Goal: Task Accomplishment & Management: Use online tool/utility

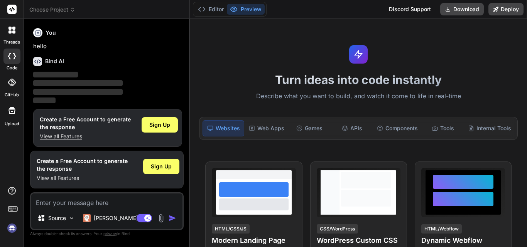
scroll to position [4, 0]
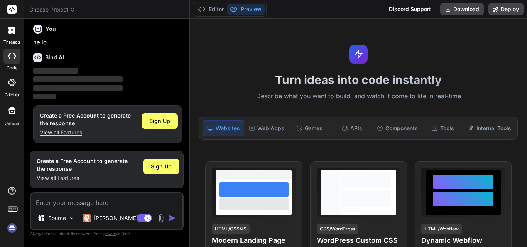
click at [39, 178] on p "View all Features" at bounding box center [82, 178] width 91 height 8
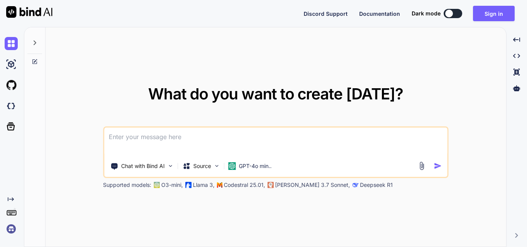
click at [459, 14] on button at bounding box center [453, 13] width 19 height 9
type textarea "x"
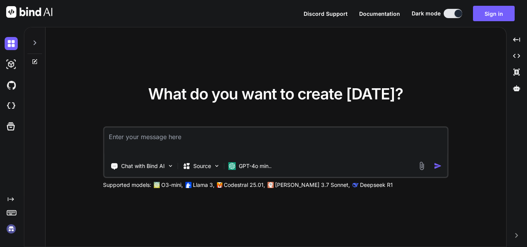
click at [237, 141] on textarea at bounding box center [275, 142] width 343 height 29
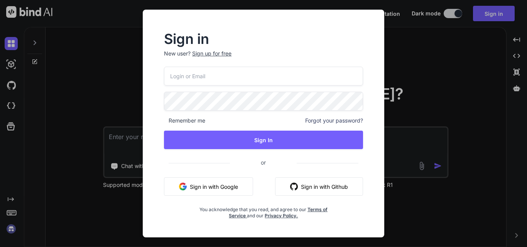
click at [218, 77] on input "email" at bounding box center [263, 76] width 199 height 19
type input "[EMAIL_ADDRESS][DOMAIN_NAME]"
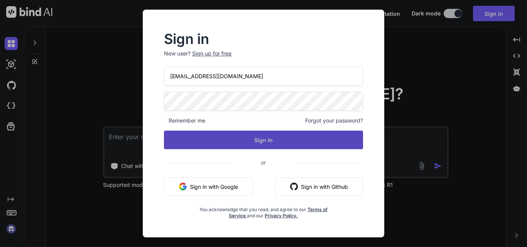
click at [261, 138] on button "Sign In" at bounding box center [263, 140] width 199 height 19
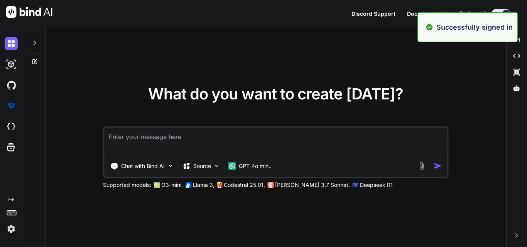
type textarea "x"
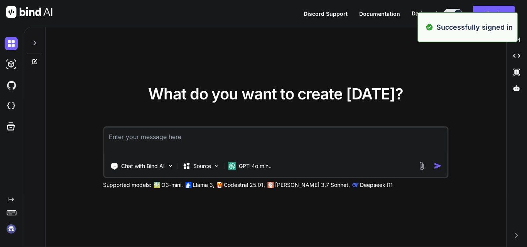
click at [401, 52] on div "What do you want to create [DATE]? Chat with Bind AI Source GPT-4o min.. Suppor…" at bounding box center [276, 137] width 461 height 220
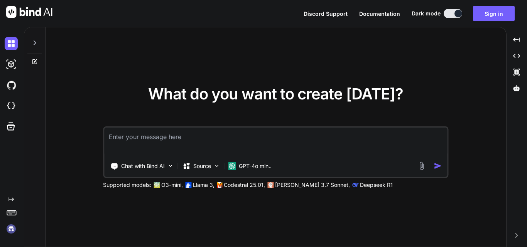
click at [288, 145] on textarea at bounding box center [275, 142] width 343 height 29
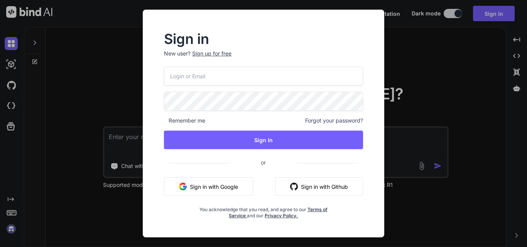
click at [243, 71] on input "email" at bounding box center [263, 76] width 199 height 19
type input "[EMAIL_ADDRESS][DOMAIN_NAME]"
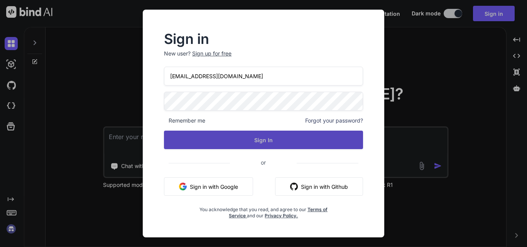
click at [301, 136] on button "Sign In" at bounding box center [263, 140] width 199 height 19
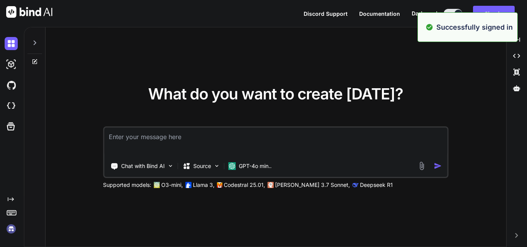
click at [276, 158] on div "Chat with Bind AI Source GPT-4o min.." at bounding box center [275, 153] width 345 height 52
click at [280, 141] on textarea at bounding box center [275, 142] width 343 height 29
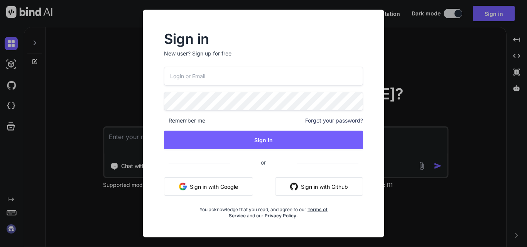
click at [233, 78] on input "email" at bounding box center [263, 76] width 199 height 19
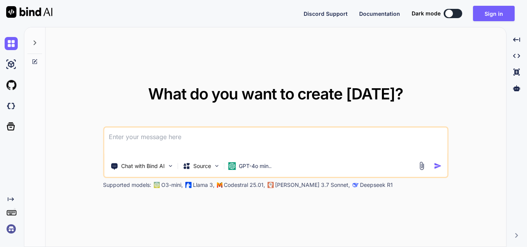
click at [458, 13] on button at bounding box center [453, 13] width 19 height 9
type textarea "x"
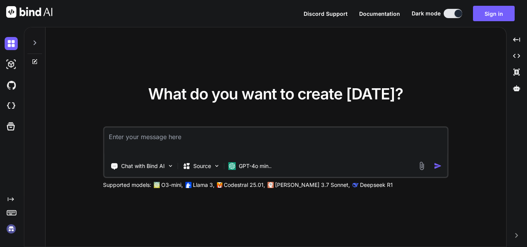
click at [354, 147] on textarea at bounding box center [275, 142] width 343 height 29
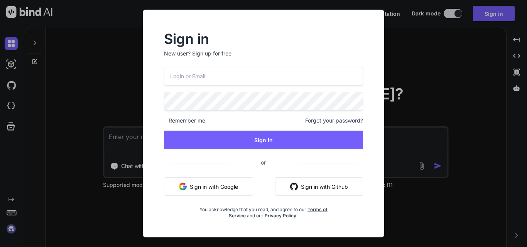
click at [291, 76] on input "email" at bounding box center [263, 76] width 199 height 19
type input "rolabe1044@pricegh.com"
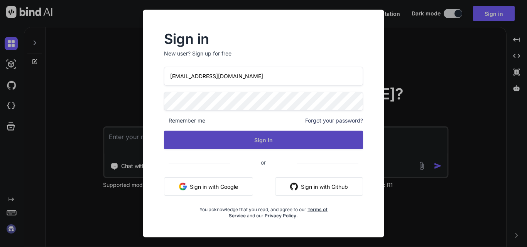
click at [293, 138] on button "Sign In" at bounding box center [263, 140] width 199 height 19
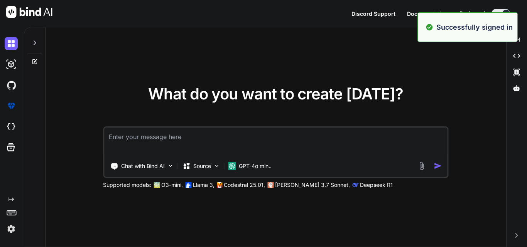
type textarea "x"
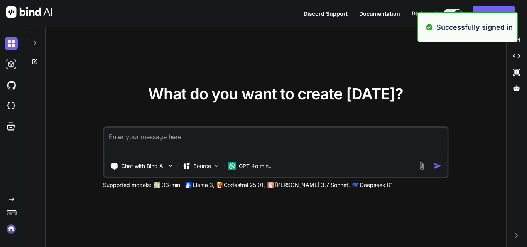
click at [262, 155] on textarea at bounding box center [275, 142] width 343 height 29
